Goal: Information Seeking & Learning: Stay updated

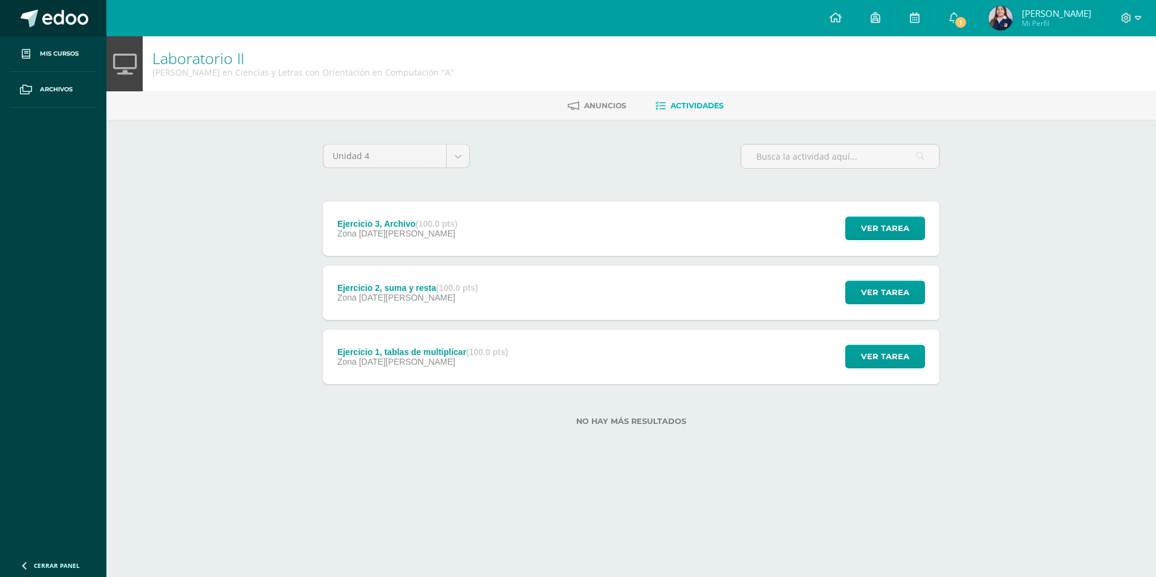
click at [43, 17] on span at bounding box center [65, 19] width 46 height 18
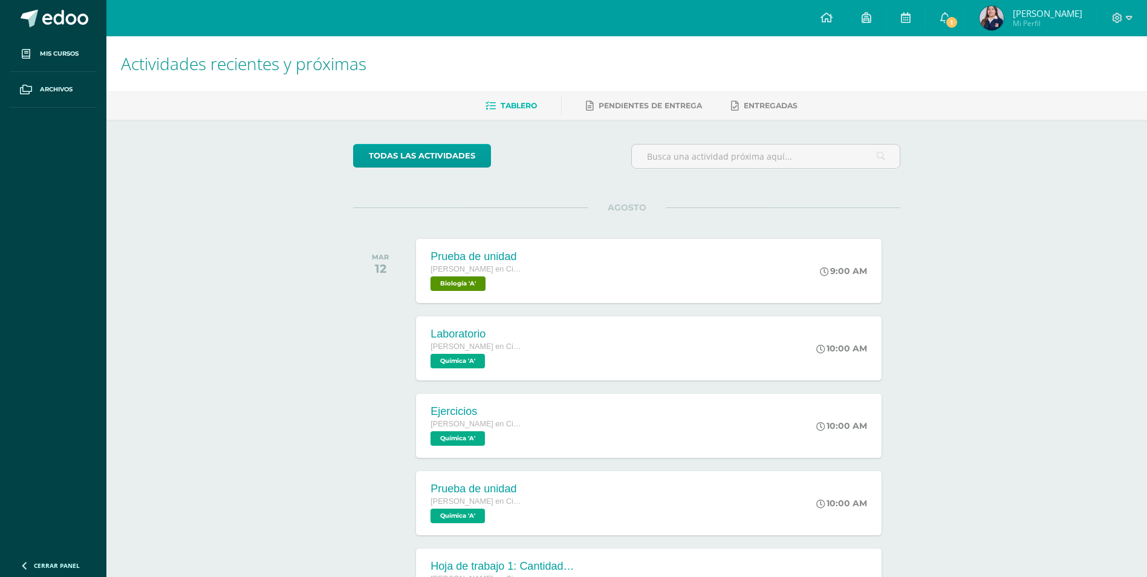
click at [973, 16] on link "[PERSON_NAME] Mi Perfil" at bounding box center [1031, 18] width 132 height 36
click at [973, 16] on link "Camila Andrea Mi Perfil" at bounding box center [1031, 18] width 132 height 36
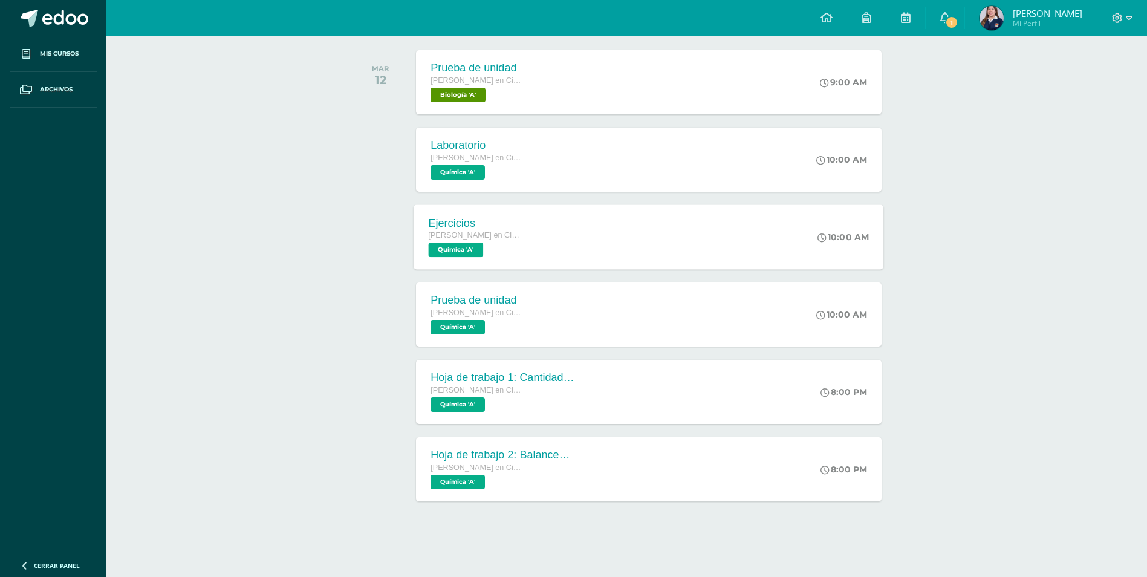
scroll to position [189, 0]
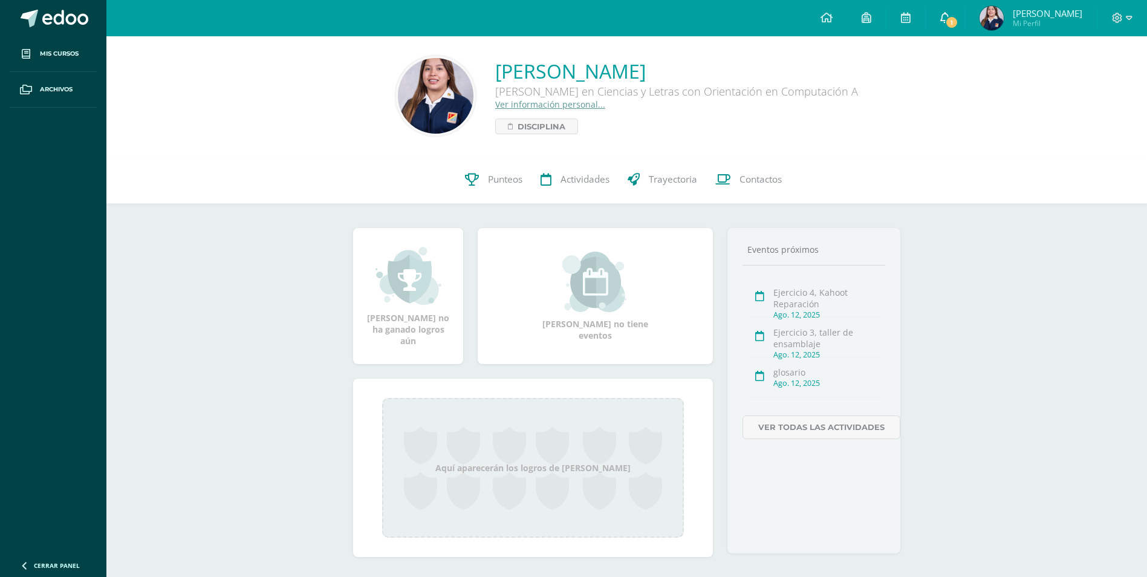
click at [946, 8] on link "1" at bounding box center [945, 18] width 39 height 36
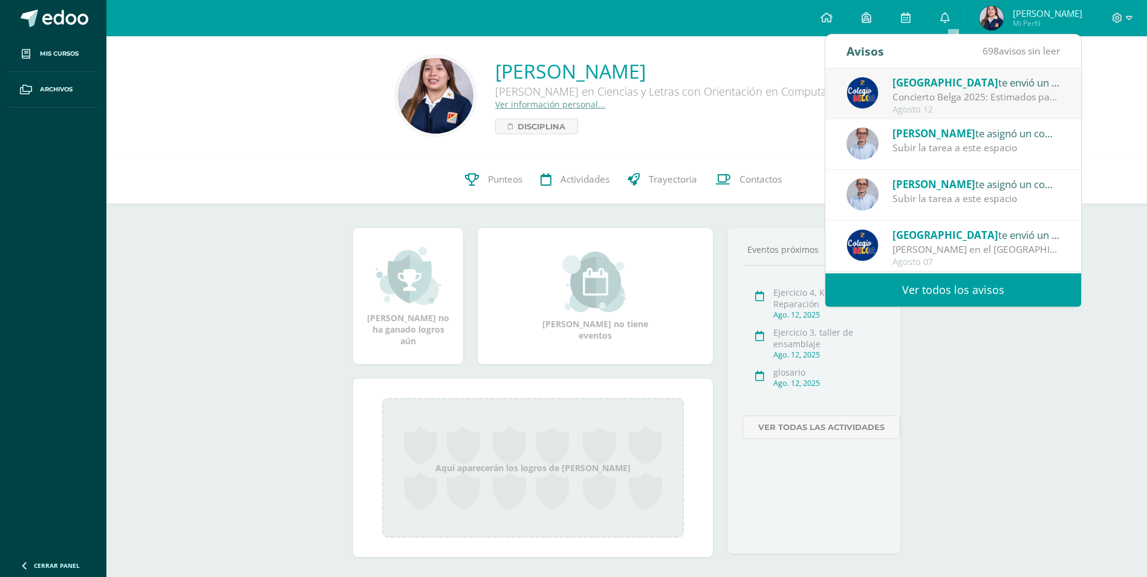
click at [973, 93] on div "Concierto Belga 2025: Estimados padres y madres de familia: Les saludamos cordi…" at bounding box center [976, 97] width 168 height 14
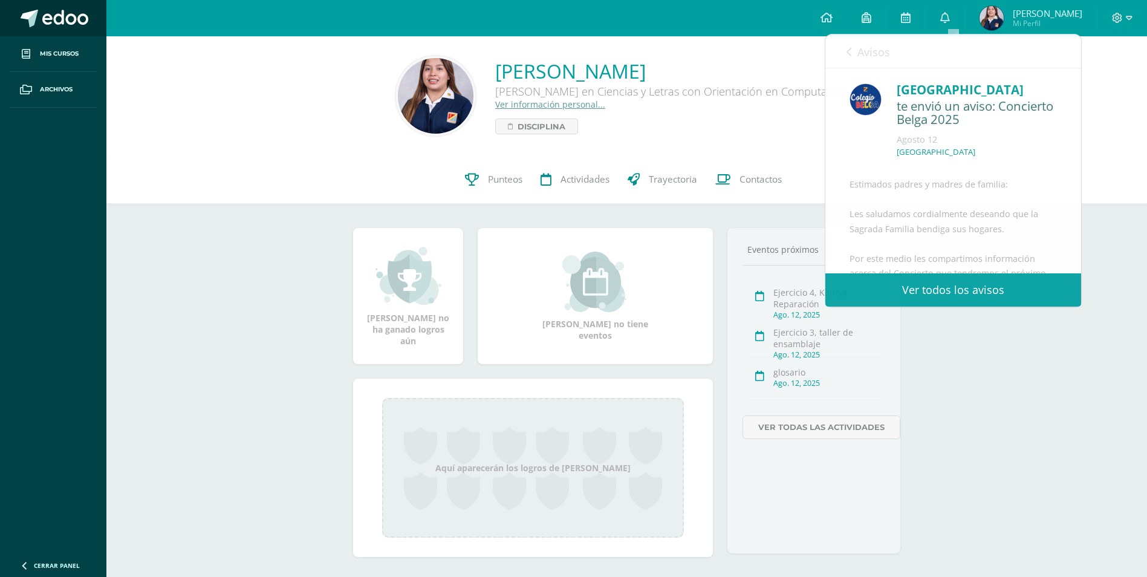
click at [57, 21] on span at bounding box center [65, 19] width 46 height 18
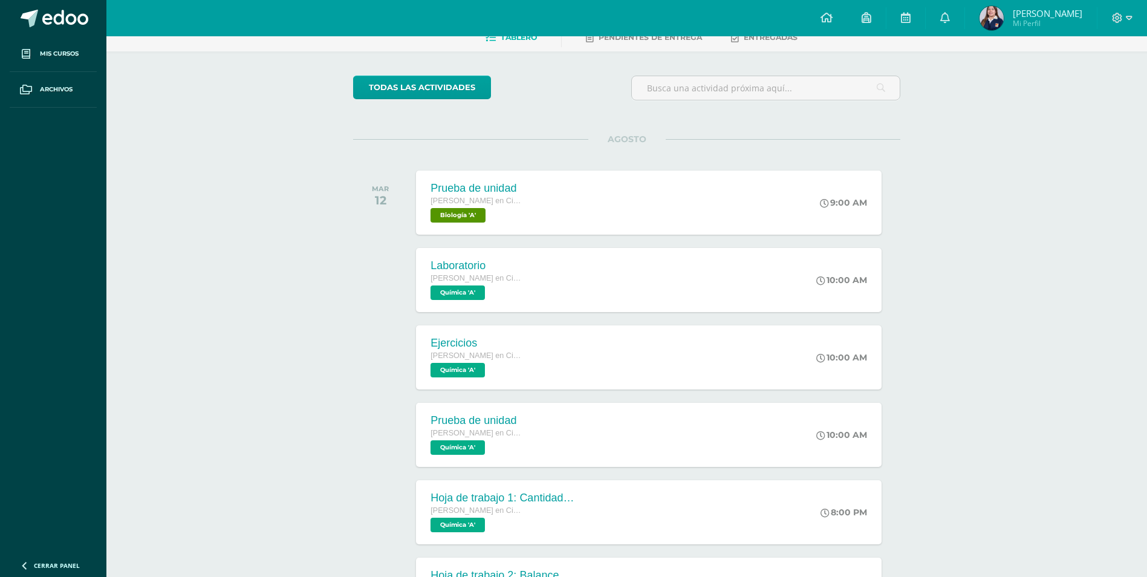
scroll to position [465, 0]
